Goal: Use online tool/utility

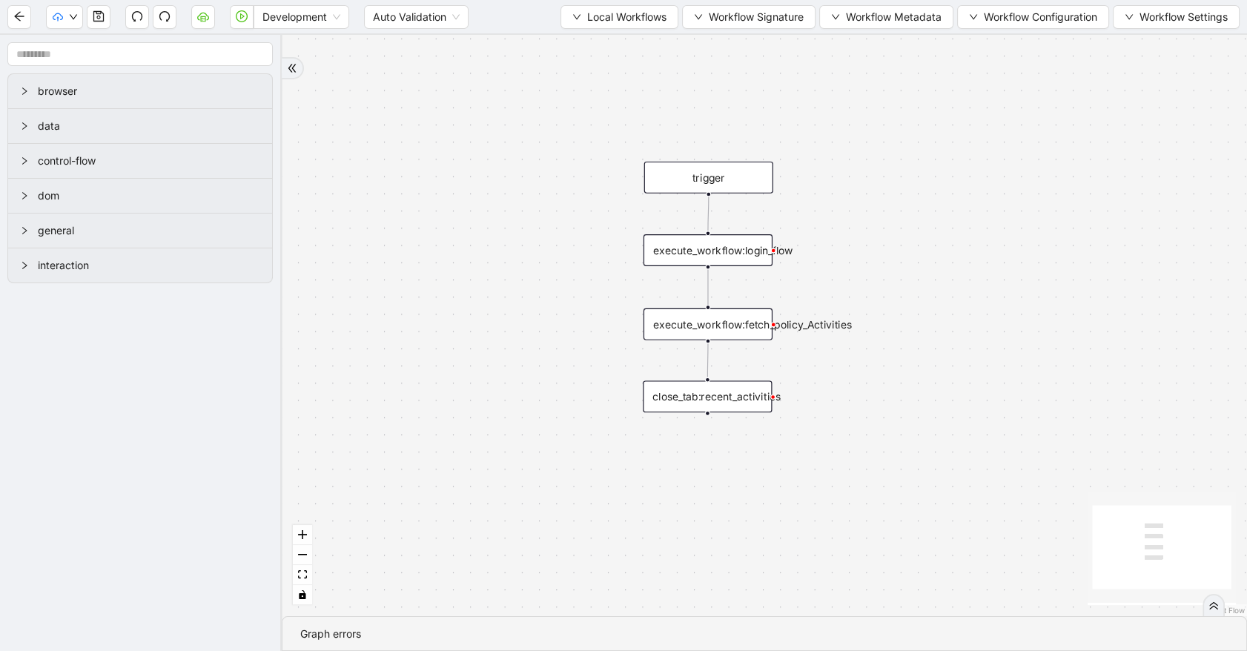
drag, startPoint x: 731, startPoint y: 137, endPoint x: 534, endPoint y: 251, distance: 227.9
click at [534, 251] on div "trigger execute_workflow:login_flow execute_workflow:fetch_policy_Activities cl…" at bounding box center [765, 325] width 966 height 581
click at [324, 22] on span "Development" at bounding box center [302, 17] width 78 height 22
click at [324, 67] on div "Production" at bounding box center [301, 70] width 72 height 16
click at [209, 21] on button "button" at bounding box center [203, 17] width 24 height 24
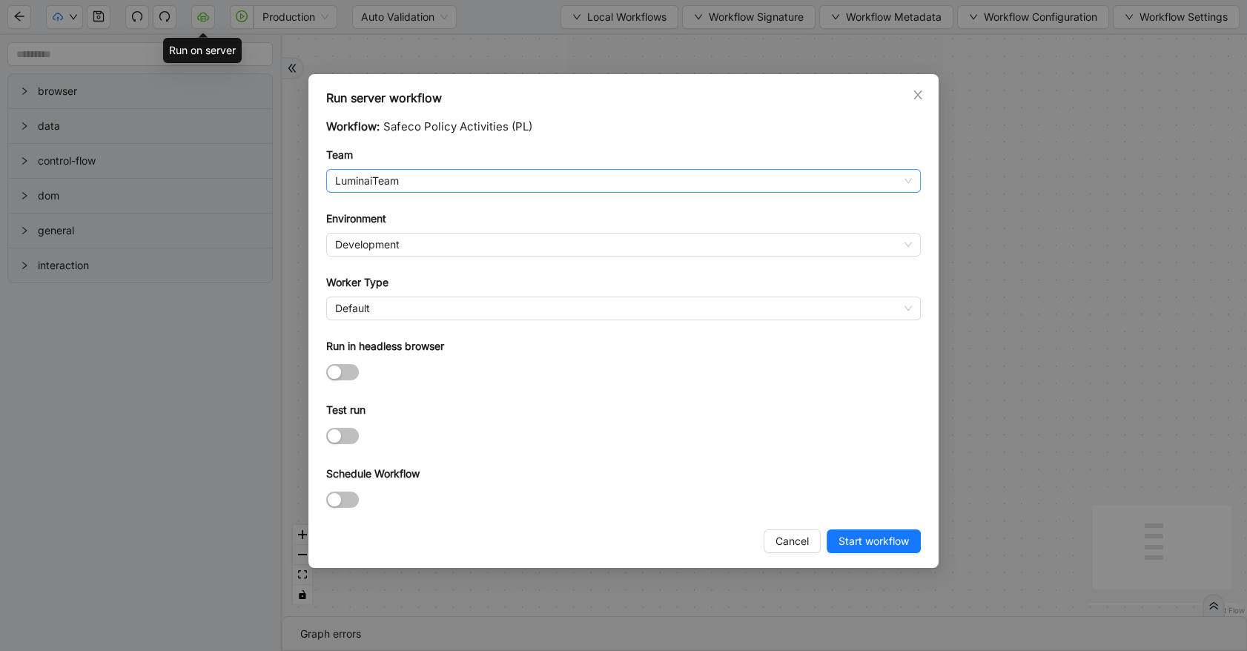
click at [390, 179] on span "LuminaiTeam" at bounding box center [623, 181] width 577 height 22
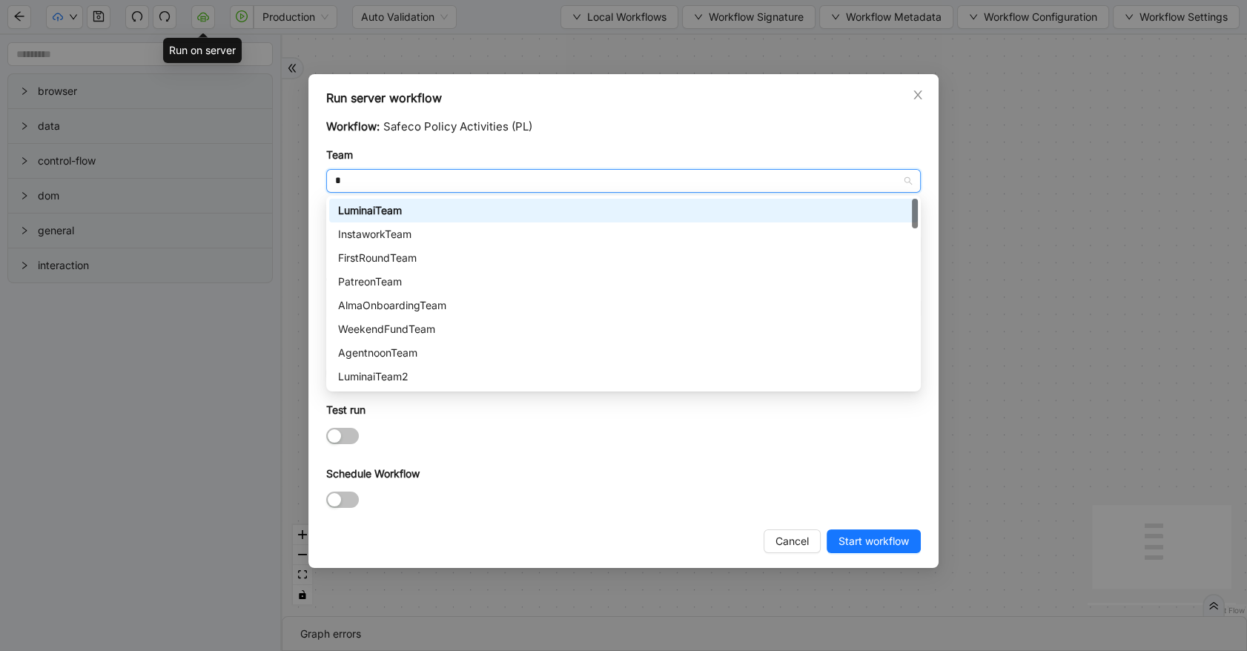
type input "**"
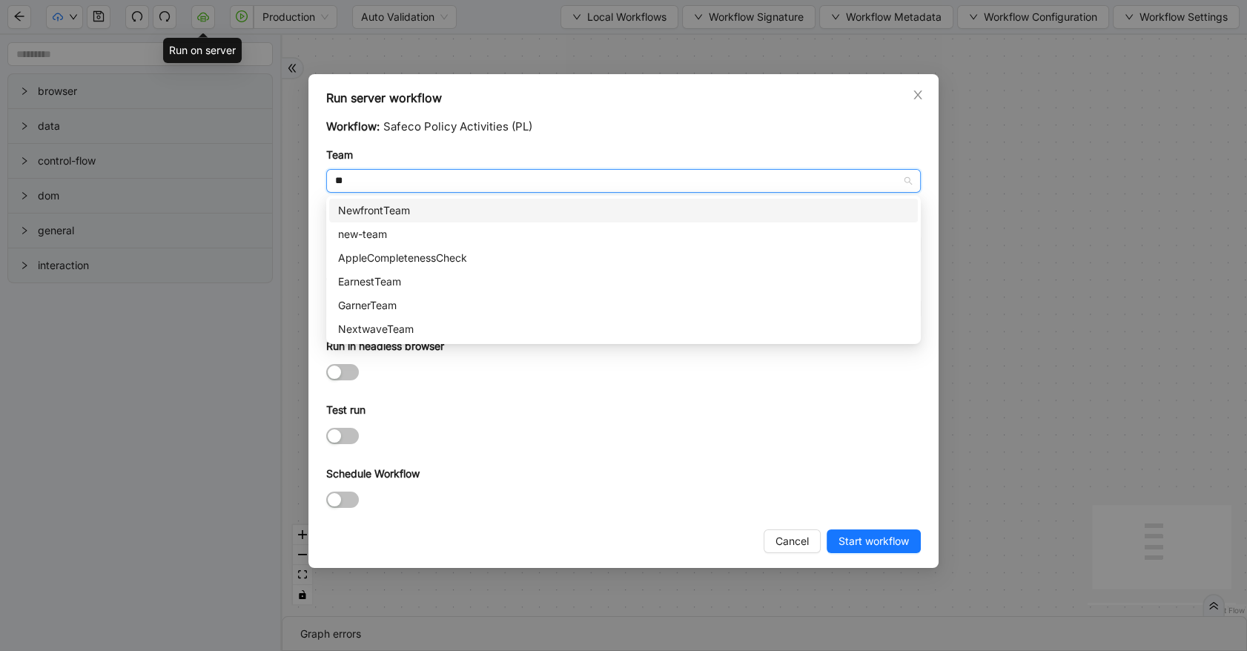
click at [393, 208] on div "NewfrontTeam" at bounding box center [623, 210] width 571 height 16
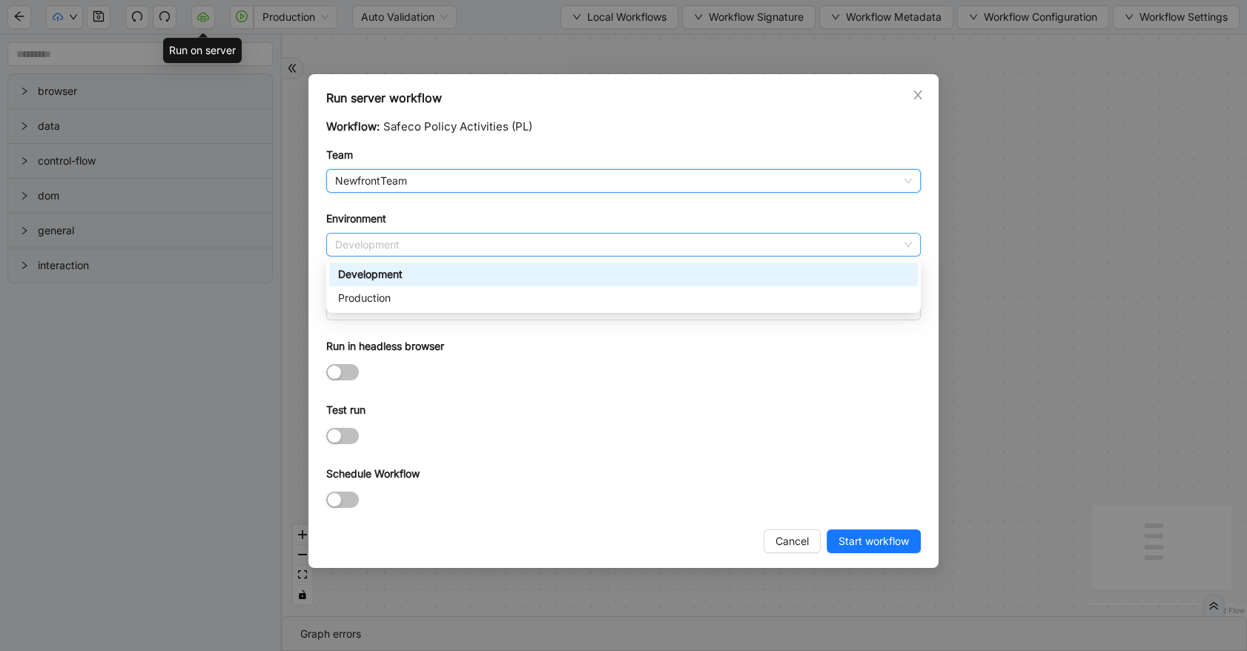
click at [378, 245] on span "Development" at bounding box center [623, 245] width 577 height 22
click at [415, 291] on div "Production" at bounding box center [623, 298] width 571 height 16
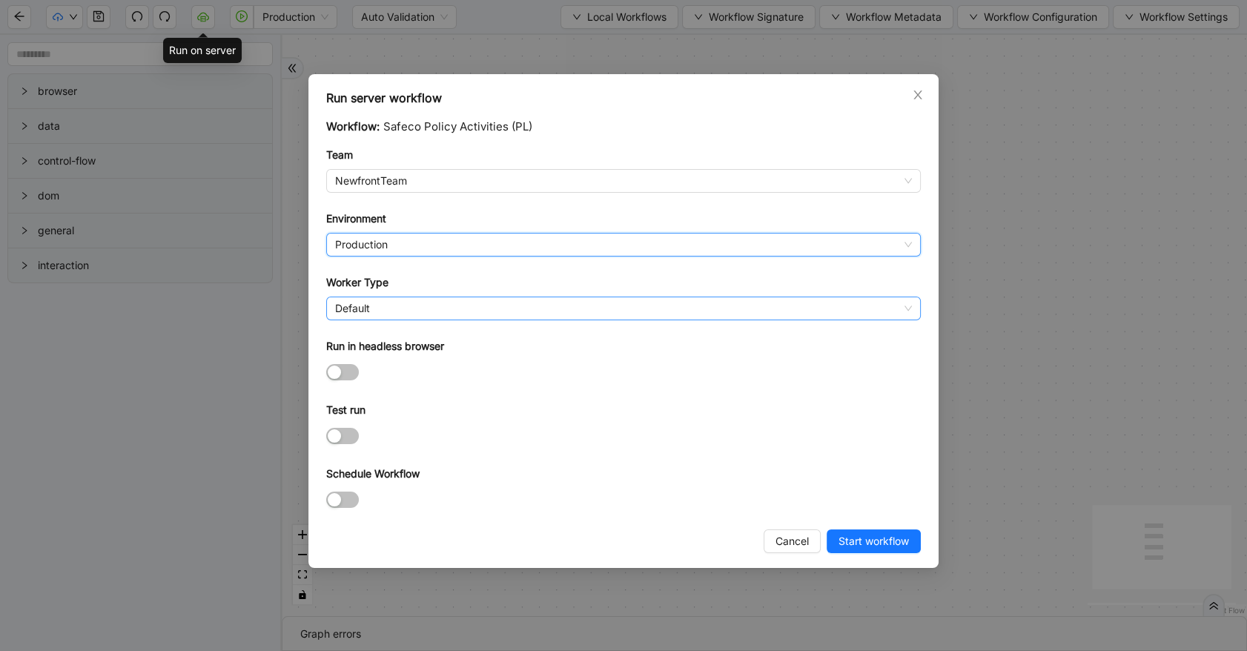
click at [357, 311] on span "Default" at bounding box center [623, 308] width 577 height 22
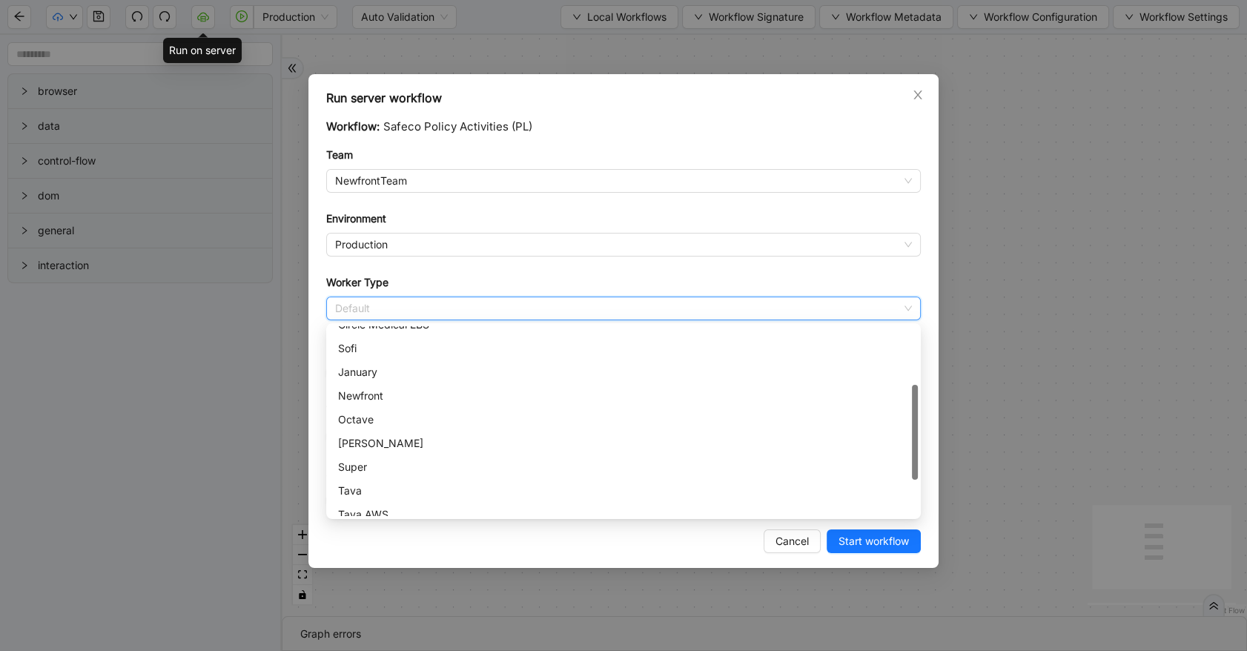
scroll to position [51, 0]
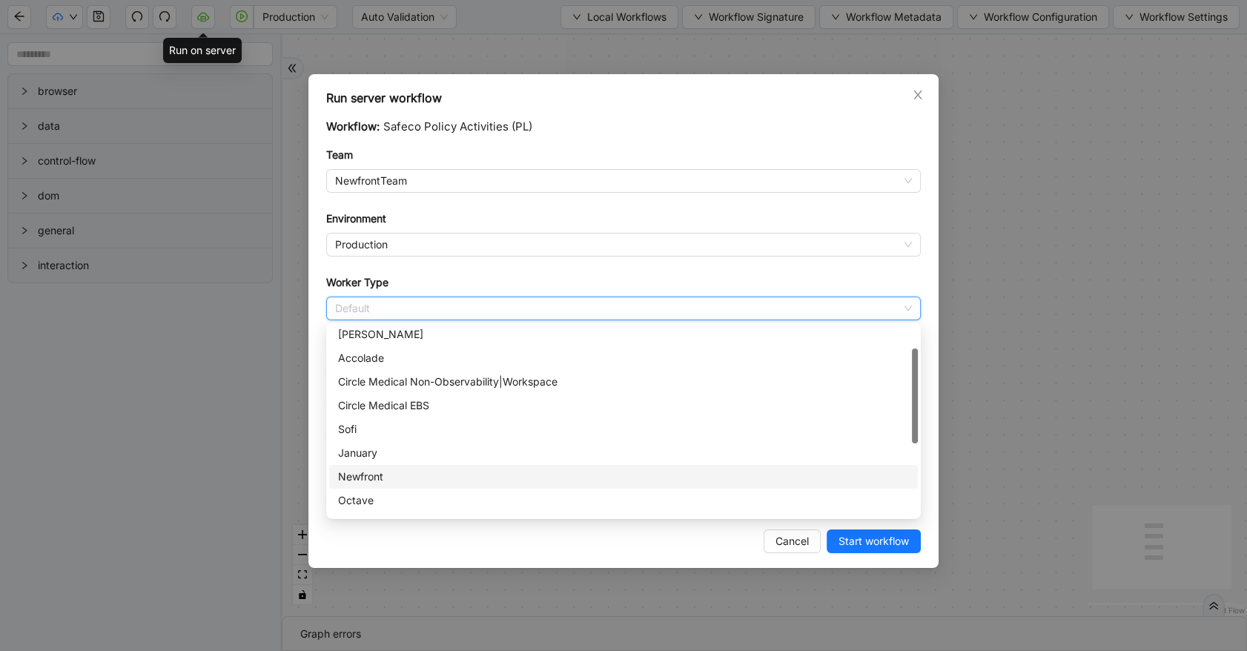
click at [384, 472] on div "Newfront" at bounding box center [623, 477] width 571 height 16
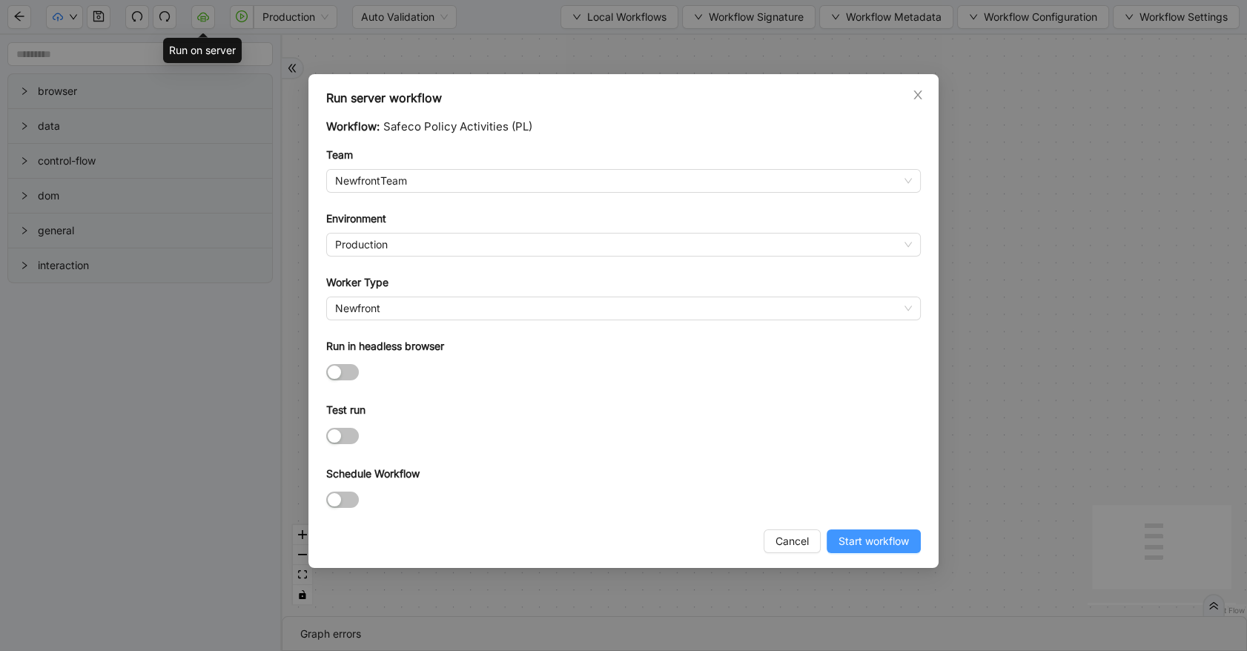
click at [867, 538] on span "Start workflow" at bounding box center [874, 541] width 70 height 16
